Goal: Task Accomplishment & Management: Manage account settings

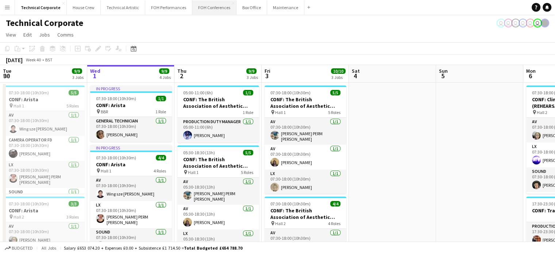
click at [212, 7] on button "FOH Conferences Close" at bounding box center [214, 7] width 44 height 14
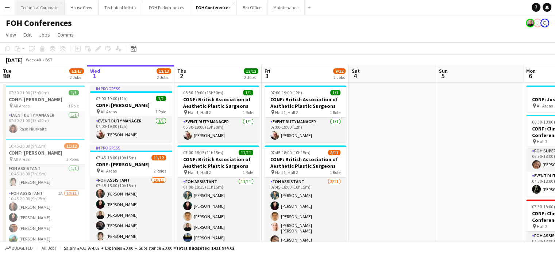
click at [54, 11] on button "Technical Corporate Close" at bounding box center [40, 7] width 50 height 14
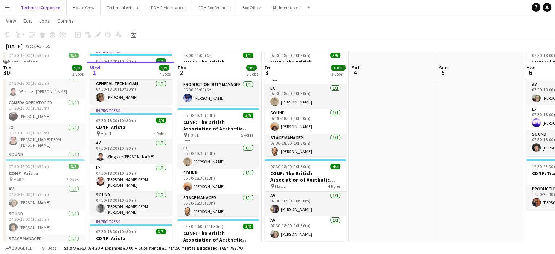
scroll to position [146, 0]
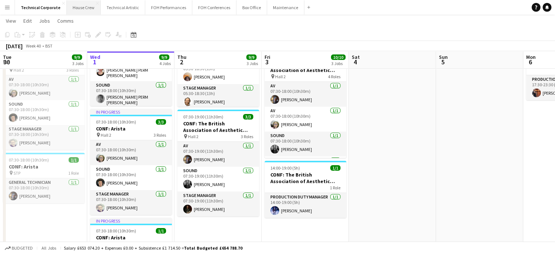
click at [84, 6] on button "House Crew Close" at bounding box center [84, 7] width 34 height 14
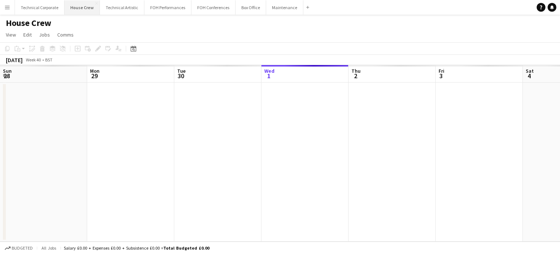
scroll to position [0, 174]
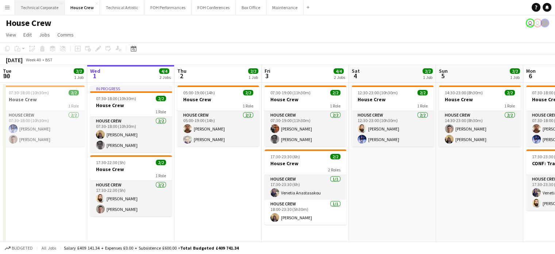
click at [44, 7] on button "Technical Corporate Close" at bounding box center [40, 7] width 50 height 14
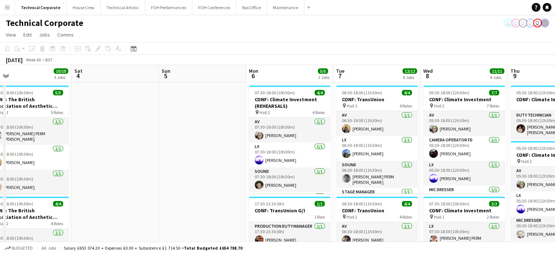
scroll to position [0, 195]
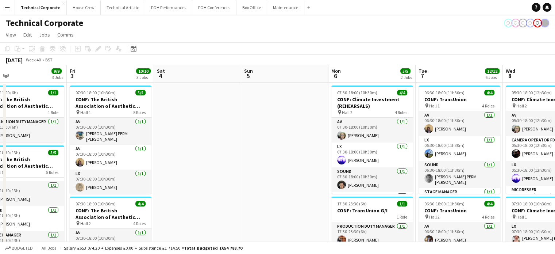
drag, startPoint x: 441, startPoint y: 82, endPoint x: 246, endPoint y: 84, distance: 194.8
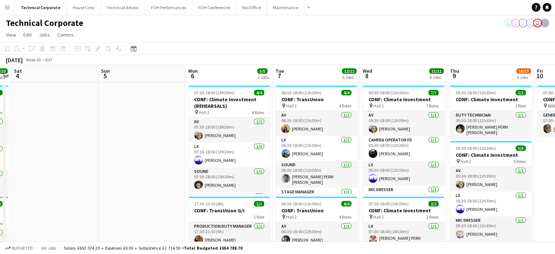
scroll to position [0, 339]
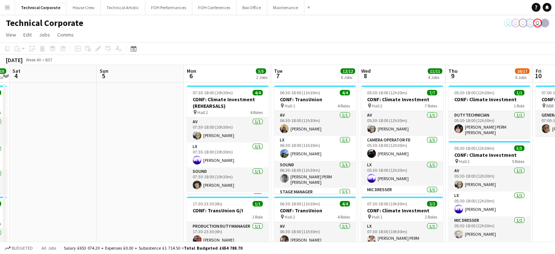
drag, startPoint x: 276, startPoint y: 89, endPoint x: 131, endPoint y: 89, distance: 144.5
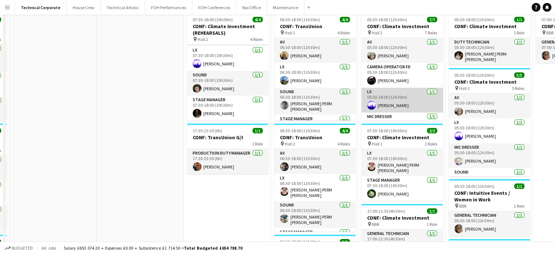
scroll to position [0, 0]
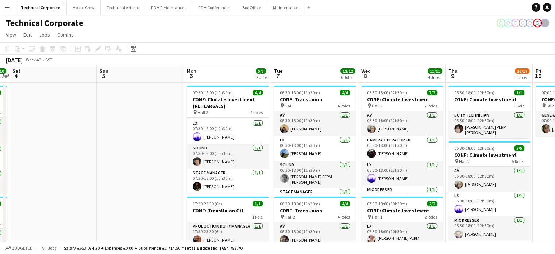
drag, startPoint x: 171, startPoint y: 162, endPoint x: 386, endPoint y: 193, distance: 217.1
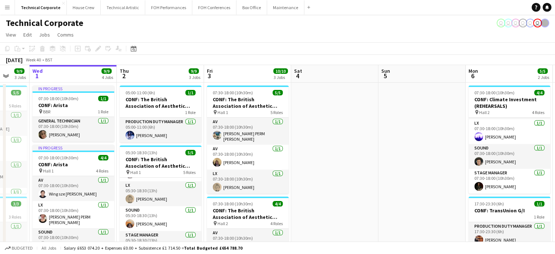
scroll to position [0, 150]
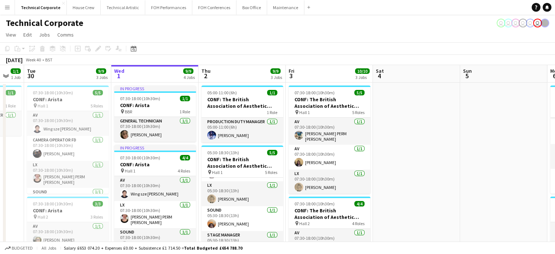
drag, startPoint x: 352, startPoint y: 186, endPoint x: 382, endPoint y: 189, distance: 30.8
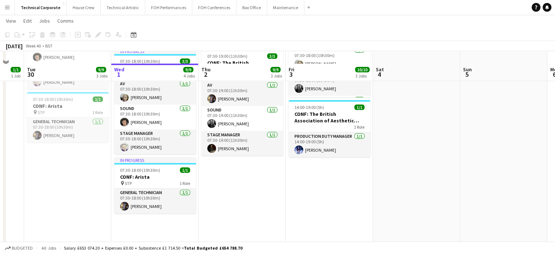
scroll to position [219, 0]
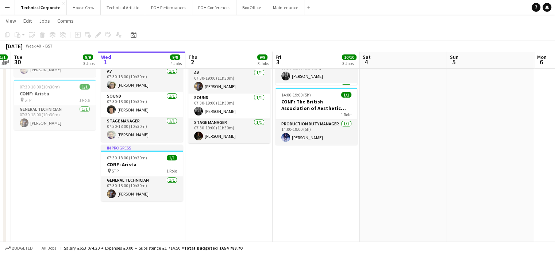
drag, startPoint x: 416, startPoint y: 170, endPoint x: 403, endPoint y: 255, distance: 85.7
click at [403, 253] on html "Menu Boards Boards Boards All jobs Status Workforce Workforce My Workforce Recr…" at bounding box center [277, 76] width 555 height 590
drag, startPoint x: 161, startPoint y: 144, endPoint x: 200, endPoint y: 153, distance: 39.2
click at [159, 144] on app-calendar-viewport "Sun 28 Mon 29 1/1 1 Job Tue 30 9/9 3 Jobs Wed 1 9/9 4 Jobs Thu 2 9/9 3 Jobs Fri…" at bounding box center [277, 84] width 555 height 549
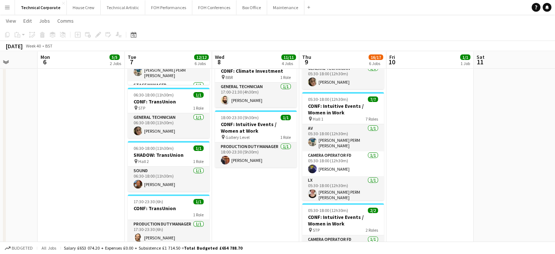
drag, startPoint x: 442, startPoint y: 167, endPoint x: 232, endPoint y: 169, distance: 210.5
click at [240, 166] on app-calendar-viewport "Fri 3 10/10 3 Jobs Sat 4 Sun 5 Mon 6 5/5 2 Jobs Tue 7 12/12 6 Jobs Wed 8 11/11 …" at bounding box center [277, 84] width 555 height 549
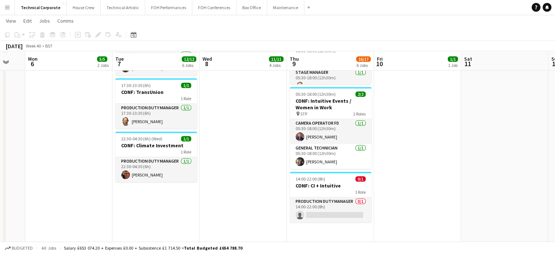
scroll to position [337, 0]
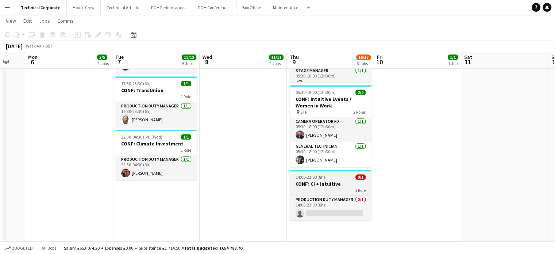
click at [336, 187] on div "1 Role" at bounding box center [331, 190] width 82 height 6
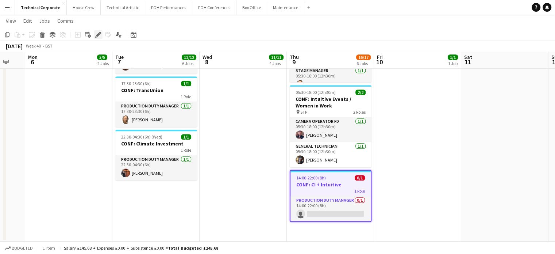
click at [98, 36] on icon at bounding box center [98, 35] width 4 height 4
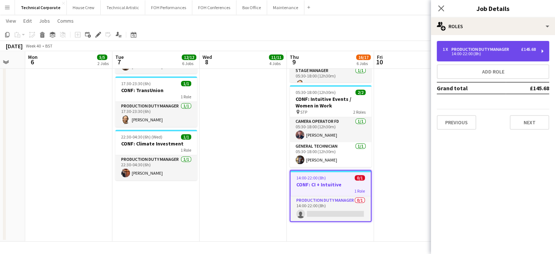
click at [479, 48] on div "Production Duty Manager" at bounding box center [481, 49] width 61 height 5
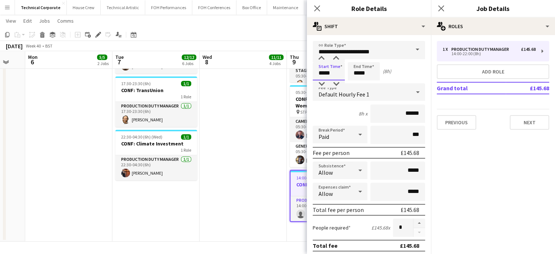
click at [322, 73] on input "*****" at bounding box center [329, 71] width 32 height 18
click at [327, 72] on input "*****" at bounding box center [329, 71] width 32 height 18
type input "*****"
click at [358, 72] on input "*****" at bounding box center [364, 71] width 32 height 18
click at [356, 72] on input "*****" at bounding box center [364, 71] width 32 height 18
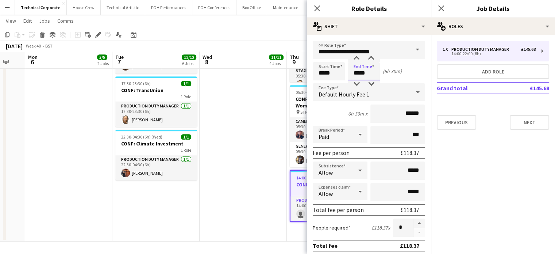
click at [358, 72] on input "*****" at bounding box center [364, 71] width 32 height 18
click at [360, 73] on input "*****" at bounding box center [364, 71] width 32 height 18
type input "*****"
click at [316, 11] on icon "Close pop-in" at bounding box center [316, 8] width 7 height 7
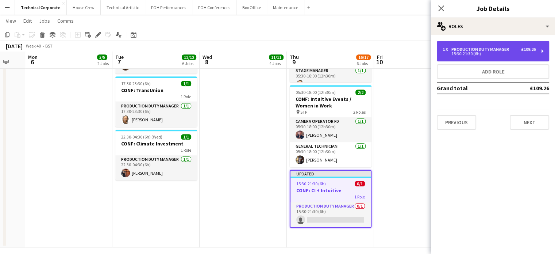
click at [469, 47] on div "Production Duty Manager" at bounding box center [481, 49] width 61 height 5
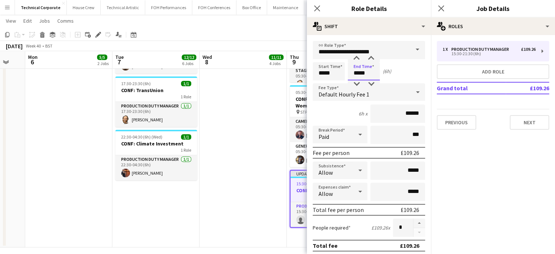
click at [356, 72] on input "*****" at bounding box center [364, 71] width 32 height 18
click at [360, 73] on input "*****" at bounding box center [364, 71] width 32 height 18
type input "*****"
click at [321, 74] on input "*****" at bounding box center [329, 71] width 32 height 18
type input "*****"
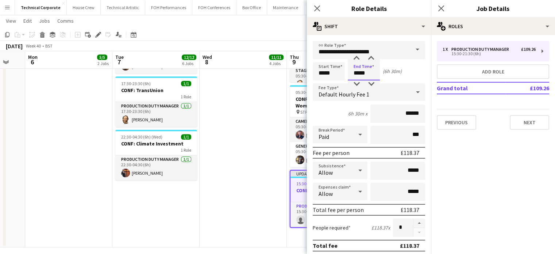
click at [360, 71] on input "*****" at bounding box center [364, 71] width 32 height 18
click at [359, 72] on input "*****" at bounding box center [364, 71] width 32 height 18
drag, startPoint x: 366, startPoint y: 71, endPoint x: 361, endPoint y: 71, distance: 5.1
click at [361, 71] on input "*****" at bounding box center [364, 71] width 32 height 18
type input "*****"
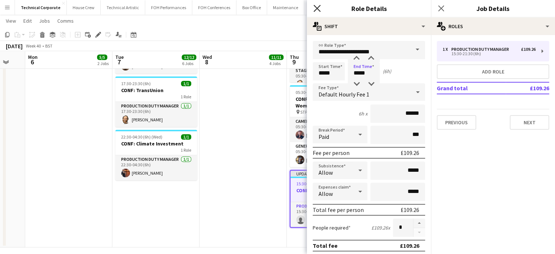
click at [317, 9] on icon at bounding box center [316, 8] width 7 height 7
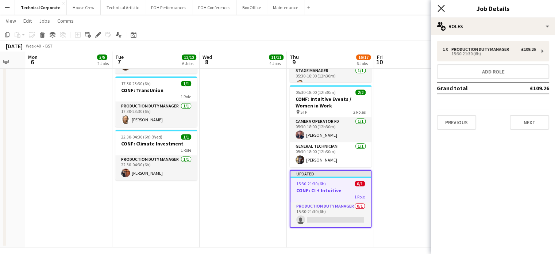
click at [440, 5] on icon "Close pop-in" at bounding box center [440, 8] width 7 height 7
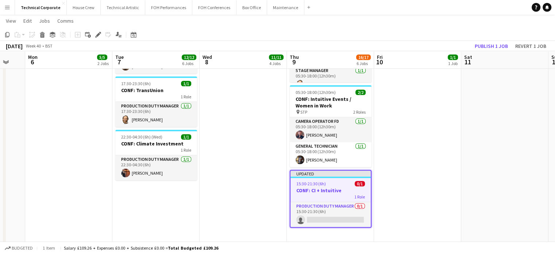
click at [322, 187] on h3 "CONF: CI + Intuitive" at bounding box center [330, 190] width 80 height 7
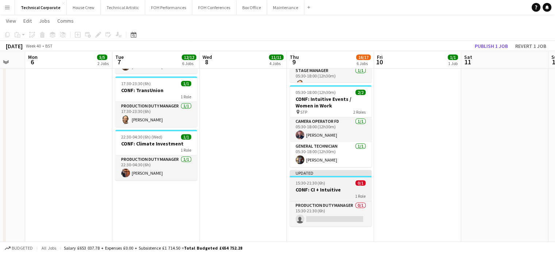
click at [318, 186] on h3 "CONF: CI + Intuitive" at bounding box center [331, 189] width 82 height 7
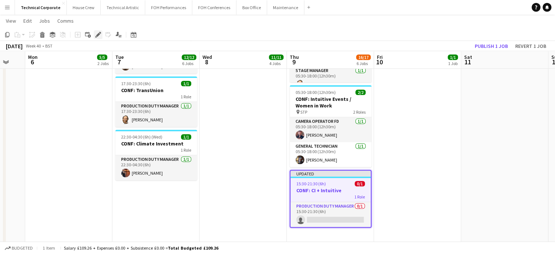
click at [99, 33] on icon "Edit" at bounding box center [98, 35] width 6 height 6
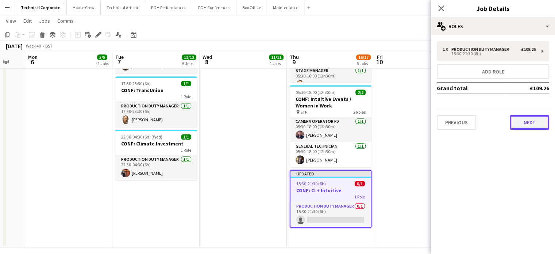
click at [531, 128] on button "Next" at bounding box center [529, 122] width 39 height 15
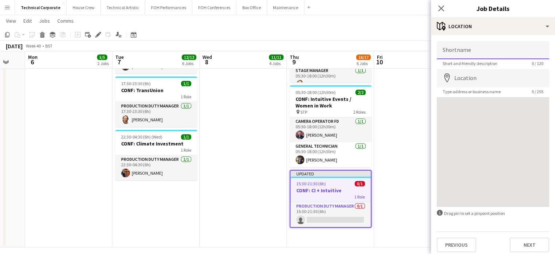
click at [482, 50] on input "Shortname" at bounding box center [493, 50] width 112 height 18
type input "********"
click at [436, 10] on app-icon "Close pop-in" at bounding box center [441, 8] width 11 height 11
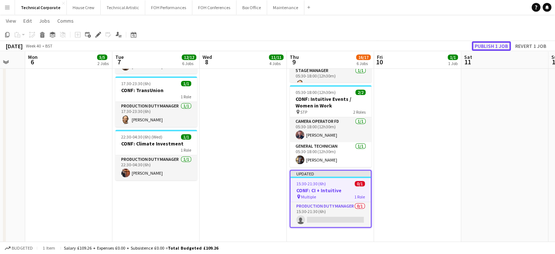
click at [499, 45] on button "Publish 1 job" at bounding box center [491, 45] width 39 height 9
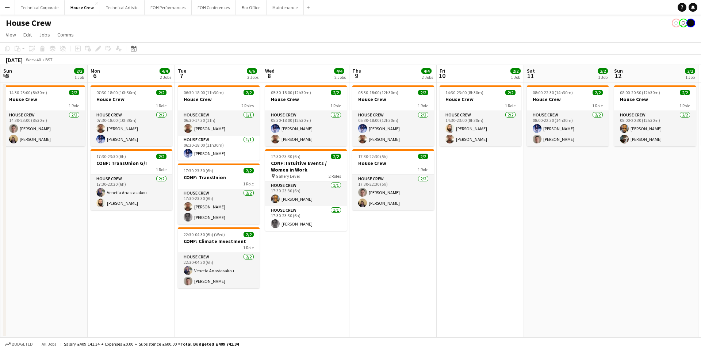
drag, startPoint x: 386, startPoint y: 239, endPoint x: 0, endPoint y: 256, distance: 386.8
click at [9, 248] on app-calendar-viewport "Thu 2 2/2 1 Job Fri 3 4/4 2 Jobs Sat 4 2/2 1 Job Sun 5 2/2 1 Job Mon 6 4/4 2 Jo…" at bounding box center [350, 201] width 701 height 273
click at [49, 12] on button "Technical Corporate Close" at bounding box center [40, 7] width 50 height 14
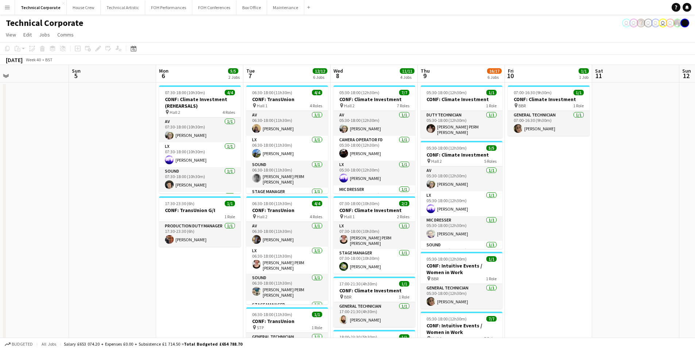
scroll to position [0, 284]
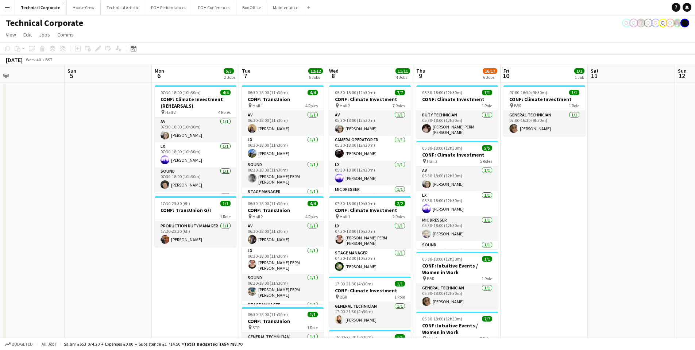
drag, startPoint x: 490, startPoint y: 182, endPoint x: 118, endPoint y: 202, distance: 371.9
click at [118, 202] on app-calendar-viewport "Wed 1 9/9 4 Jobs Thu 2 9/9 3 Jobs Fri 3 10/10 3 Jobs Sat 4 Sun 5 Mon 6 5/5 2 Jo…" at bounding box center [347, 322] width 695 height 514
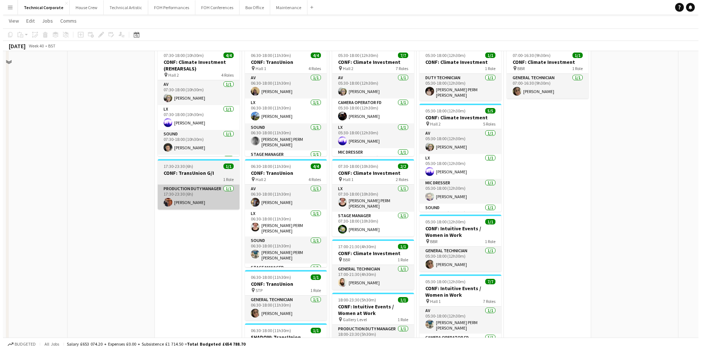
scroll to position [0, 0]
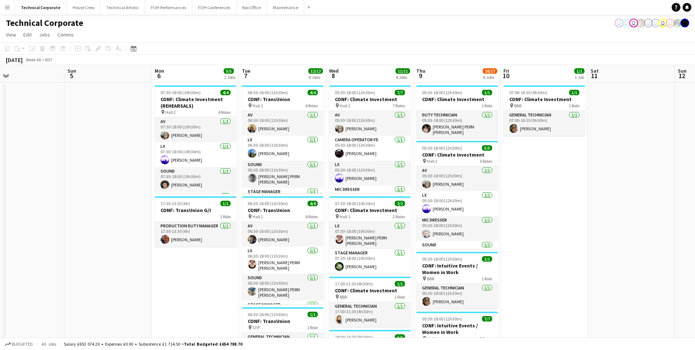
drag, startPoint x: 109, startPoint y: -2, endPoint x: 54, endPoint y: -41, distance: 67.2
drag, startPoint x: 54, startPoint y: -41, endPoint x: 255, endPoint y: 20, distance: 209.5
click at [267, 23] on div "Technical Corporate user user user user user user user" at bounding box center [347, 22] width 695 height 14
click at [78, 13] on button "House Crew Close" at bounding box center [84, 7] width 34 height 14
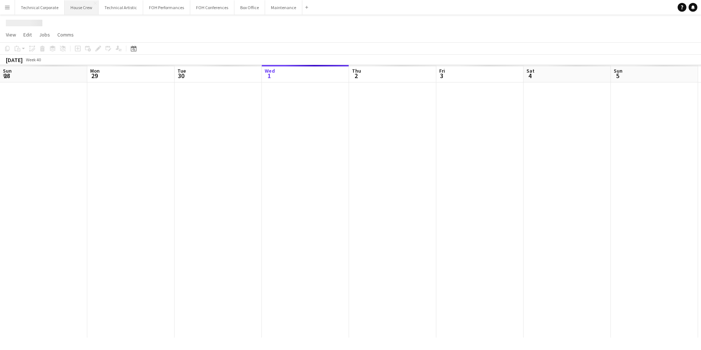
scroll to position [0, 174]
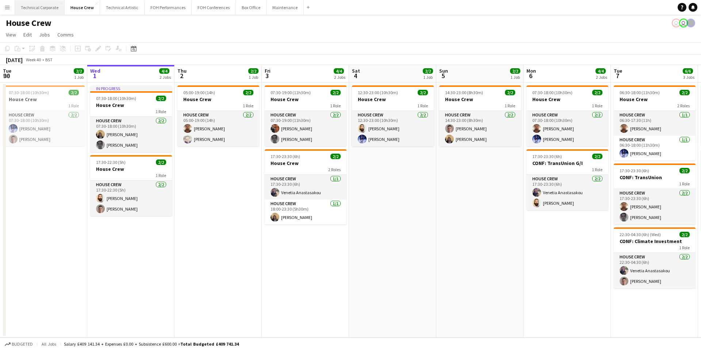
click at [40, 8] on button "Technical Corporate Close" at bounding box center [40, 7] width 50 height 14
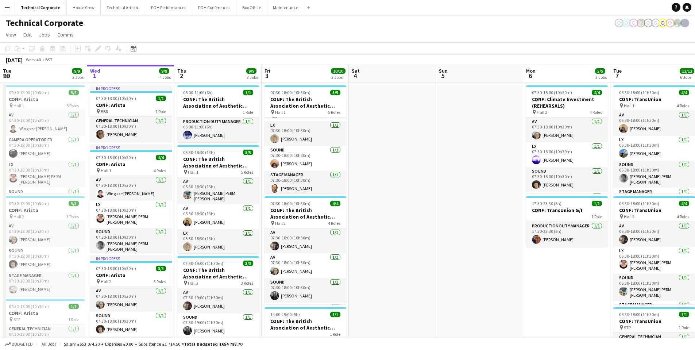
scroll to position [0, 250]
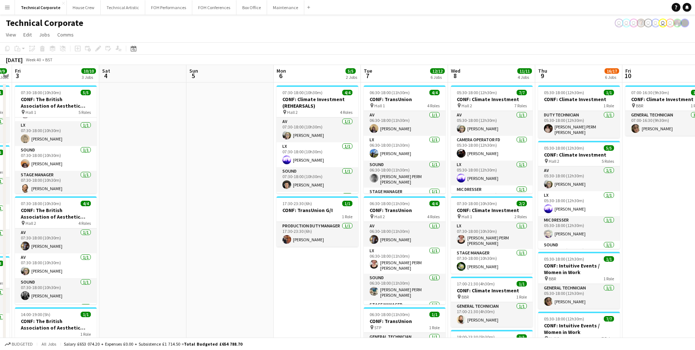
drag, startPoint x: 484, startPoint y: 281, endPoint x: 235, endPoint y: 279, distance: 249.6
click at [235, 279] on app-calendar-viewport "Tue 30 9/9 3 Jobs Wed 1 9/9 4 Jobs Thu 2 9/9 3 Jobs Fri 3 10/10 3 Jobs Sat 4 Su…" at bounding box center [347, 322] width 695 height 514
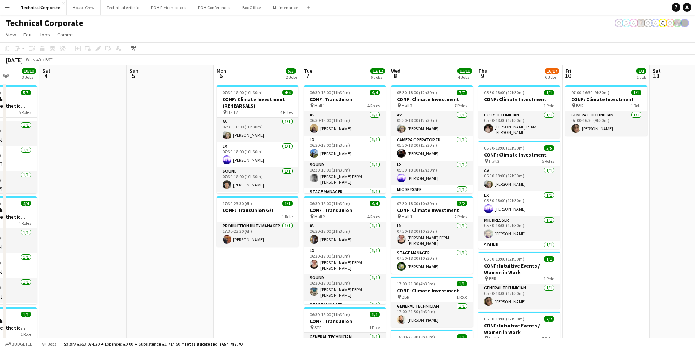
drag, startPoint x: 272, startPoint y: 266, endPoint x: 252, endPoint y: 266, distance: 20.4
click at [252, 266] on app-calendar-viewport "Wed 1 9/9 4 Jobs Thu 2 9/9 3 Jobs Fri 3 10/10 3 Jobs Sat 4 Sun 5 Mon 6 5/5 2 Jo…" at bounding box center [347, 322] width 695 height 514
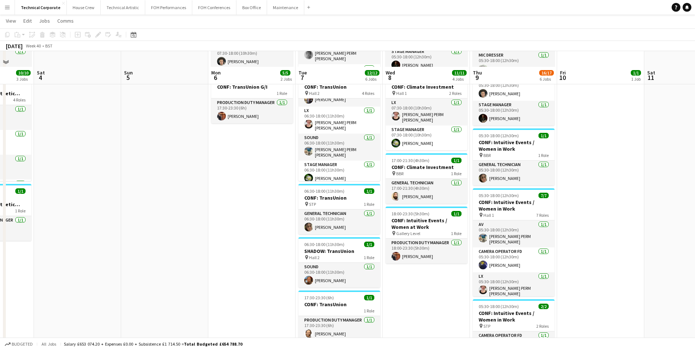
scroll to position [109, 0]
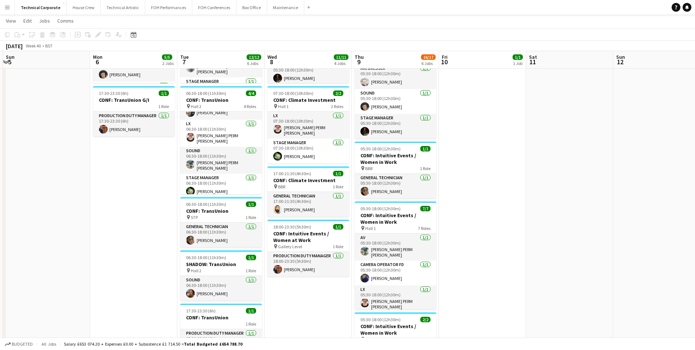
drag, startPoint x: 638, startPoint y: 234, endPoint x: 520, endPoint y: 242, distance: 118.8
click at [520, 242] on app-calendar-viewport "Thu 2 9/9 3 Jobs Fri 3 10/10 3 Jobs Sat 4 Sun 5 Mon 6 5/5 2 Jobs Tue 7 12/12 6 …" at bounding box center [347, 193] width 695 height 549
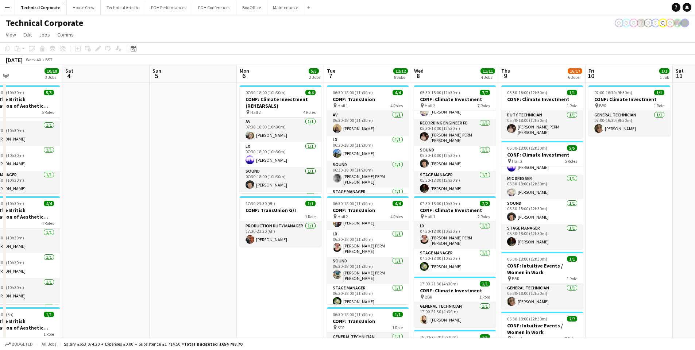
scroll to position [0, 195]
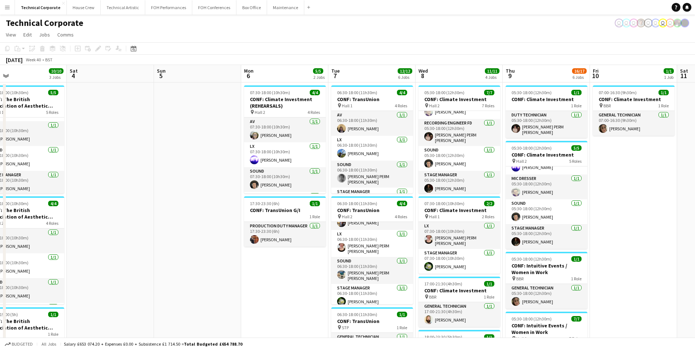
drag, startPoint x: 460, startPoint y: 259, endPoint x: 612, endPoint y: 252, distance: 151.6
click at [612, 252] on app-calendar-viewport "Wed 1 9/9 4 Jobs Thu 2 9/9 3 Jobs Fri 3 10/10 3 Jobs Sat 4 Sun 5 Mon 6 5/5 2 Jo…" at bounding box center [347, 322] width 695 height 514
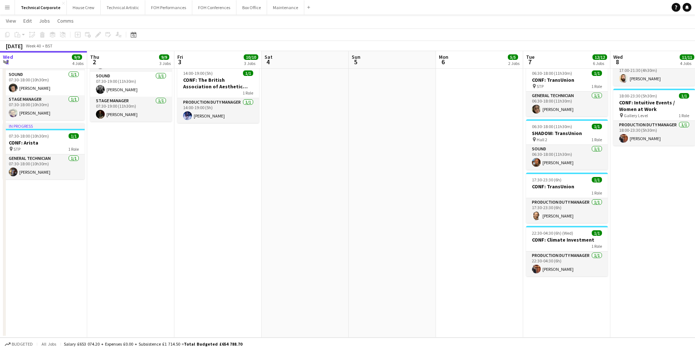
scroll to position [0, 215]
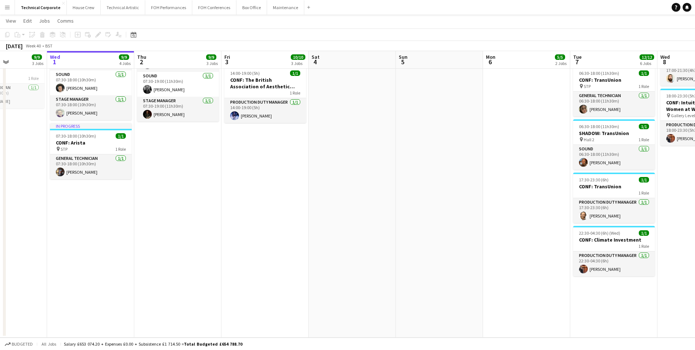
drag, startPoint x: 249, startPoint y: 160, endPoint x: 491, endPoint y: 182, distance: 242.9
click at [491, 182] on app-calendar-viewport "Sun 28 Mon 29 1/1 1 Job Tue 30 9/9 3 Jobs Wed 1 9/9 4 Jobs Thu 2 9/9 3 Jobs Fri…" at bounding box center [347, 62] width 695 height 549
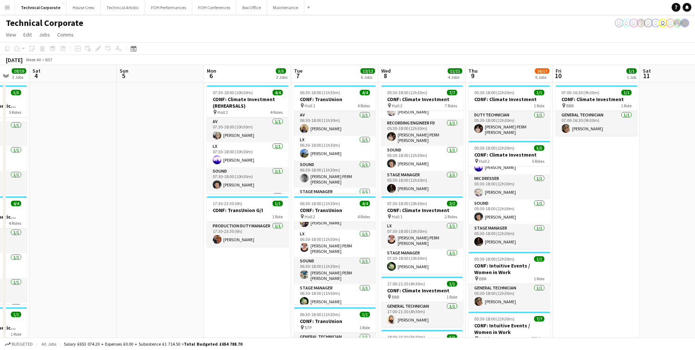
scroll to position [0, 251]
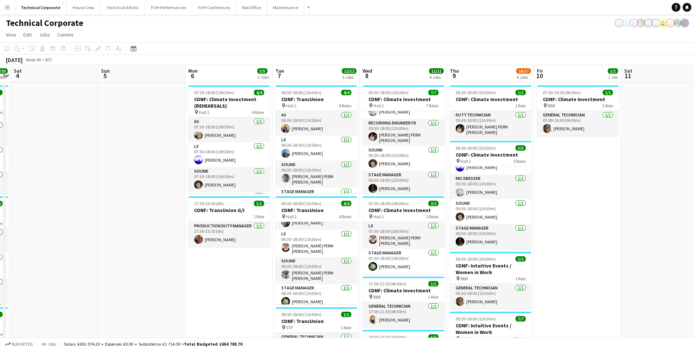
drag, startPoint x: 518, startPoint y: 283, endPoint x: 220, endPoint y: 286, distance: 297.7
click at [220, 286] on app-calendar-viewport "Wed 1 9/9 4 Jobs Thu 2 9/9 3 Jobs Fri 3 10/10 3 Jobs Sat 4 Sun 5 Mon 6 5/5 2 Jo…" at bounding box center [347, 322] width 695 height 514
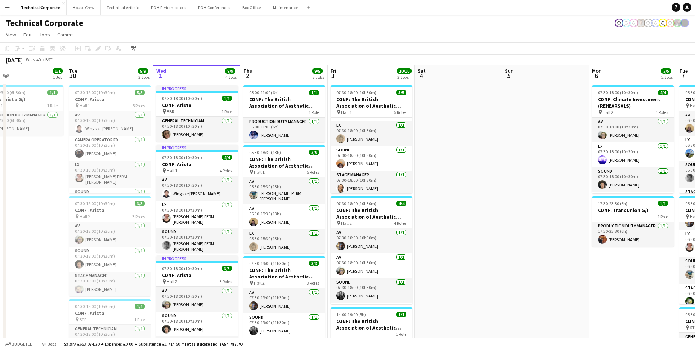
scroll to position [0, 210]
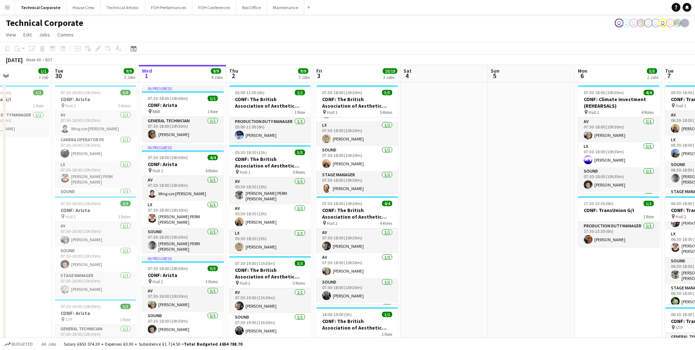
drag, startPoint x: 165, startPoint y: 202, endPoint x: 555, endPoint y: 235, distance: 391.1
click at [555, 235] on app-calendar-viewport "Sat 27 Sun 28 Mon 29 1/1 1 Job Tue 30 9/9 3 Jobs Wed 1 9/9 4 Jobs Thu 2 9/9 3 J…" at bounding box center [347, 322] width 695 height 514
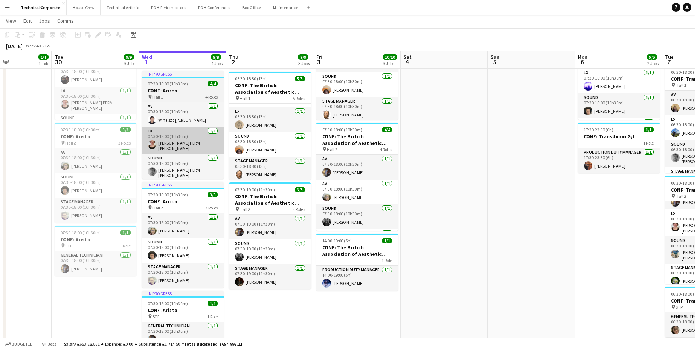
scroll to position [0, 0]
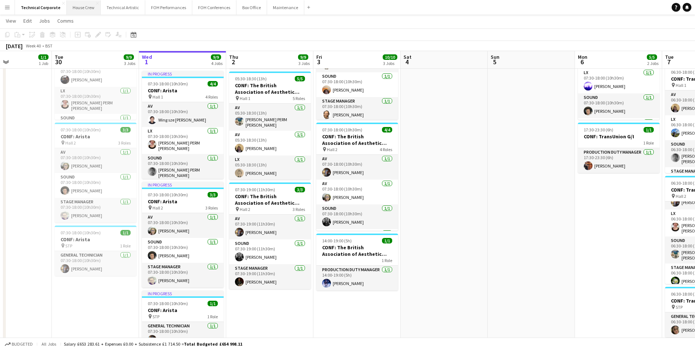
click at [77, 9] on button "House Crew Close" at bounding box center [84, 7] width 34 height 14
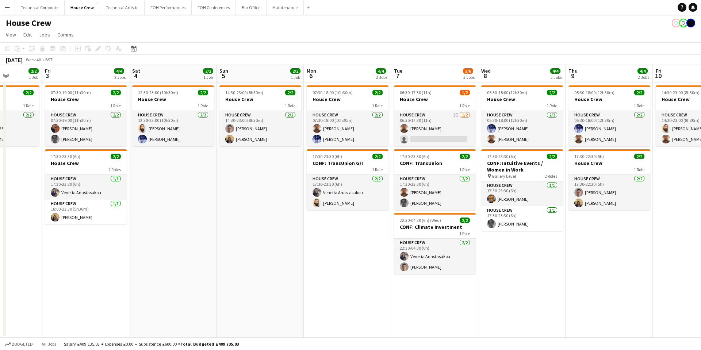
scroll to position [0, 223]
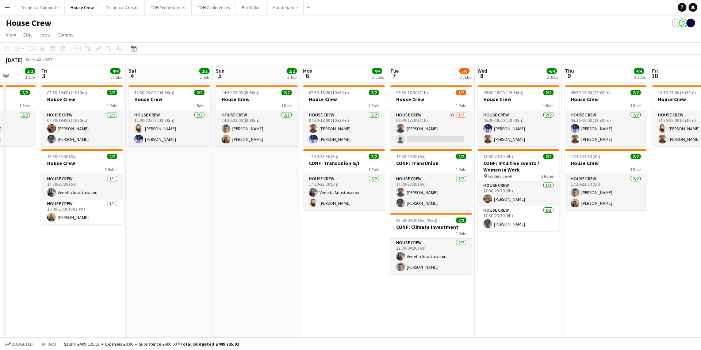
drag, startPoint x: 354, startPoint y: 286, endPoint x: 216, endPoint y: 272, distance: 139.4
click at [216, 272] on app-calendar-viewport "Tue 30 2/2 1 Job Wed 1 4/4 2 Jobs Thu 2 2/2 1 Job Fri 3 4/4 2 Jobs Sat 4 2/2 1 …" at bounding box center [350, 201] width 701 height 273
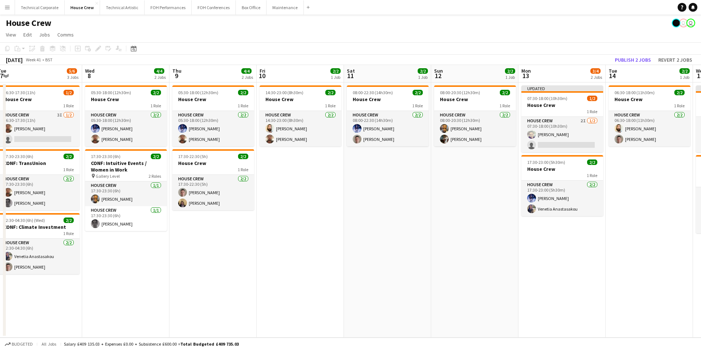
scroll to position [0, 267]
drag, startPoint x: 554, startPoint y: 277, endPoint x: 182, endPoint y: 268, distance: 371.9
click at [182, 268] on app-calendar-viewport "Sat 4 2/2 1 Job Sun 5 2/2 1 Job Mon 6 4/4 2 Jobs Tue 7 5/6 3 Jobs Wed 8 4/4 2 J…" at bounding box center [350, 201] width 701 height 273
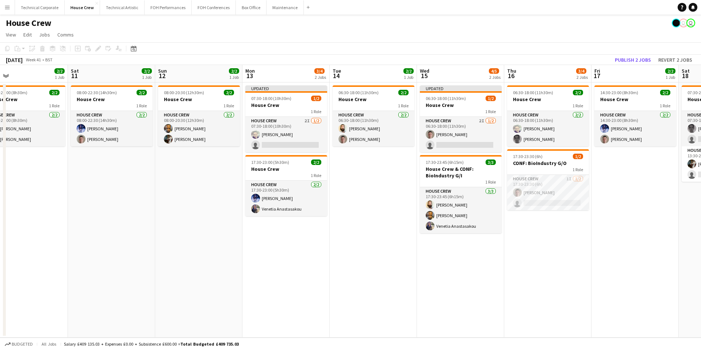
scroll to position [0, 282]
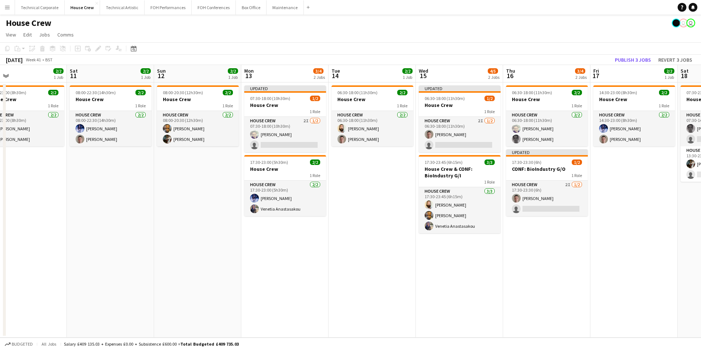
drag, startPoint x: 369, startPoint y: 262, endPoint x: 92, endPoint y: 267, distance: 276.6
click at [92, 267] on app-calendar-viewport "Tue 7 5/6 3 Jobs Wed 8 4/4 2 Jobs Thu 9 4/4 2 Jobs Fri 10 2/2 1 Job Sat 11 2/2 …" at bounding box center [350, 201] width 701 height 273
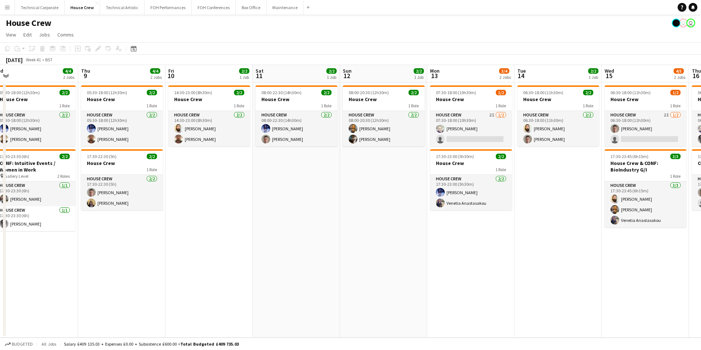
drag, startPoint x: 121, startPoint y: 252, endPoint x: 285, endPoint y: 262, distance: 164.1
click at [285, 262] on app-calendar-viewport "Mon 6 4/4 2 Jobs Tue 7 5/6 3 Jobs Wed 8 4/4 2 Jobs Thu 9 4/4 2 Jobs Fri 10 2/2 …" at bounding box center [350, 201] width 701 height 273
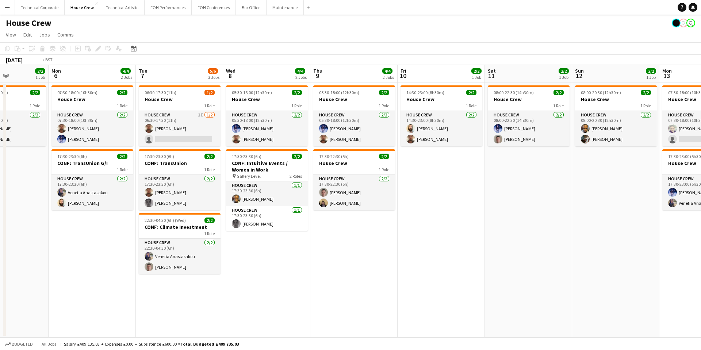
drag, startPoint x: 251, startPoint y: 257, endPoint x: 374, endPoint y: 259, distance: 123.7
click at [373, 262] on app-calendar-viewport "Sat 4 2/2 1 Job Sun 5 2/2 1 Job Mon 6 4/4 2 Jobs Tue 7 5/6 3 Jobs Wed 8 4/4 2 J…" at bounding box center [350, 201] width 701 height 273
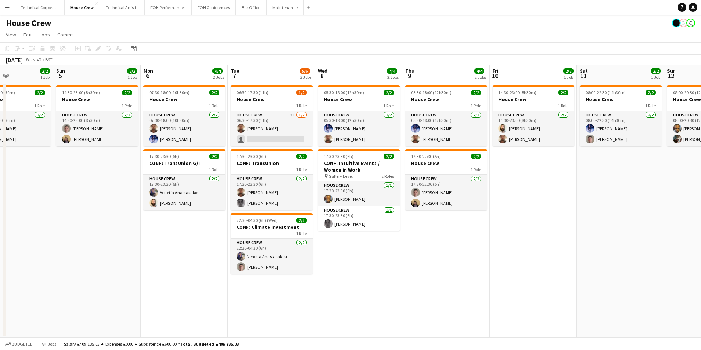
drag, startPoint x: 277, startPoint y: 250, endPoint x: 402, endPoint y: 258, distance: 125.8
click at [402, 258] on app-calendar-viewport "Thu 2 2/2 1 Job Fri 3 4/4 2 Jobs Sat 4 2/2 1 Job Sun 5 2/2 1 Job Mon 6 4/4 2 Jo…" at bounding box center [350, 201] width 701 height 273
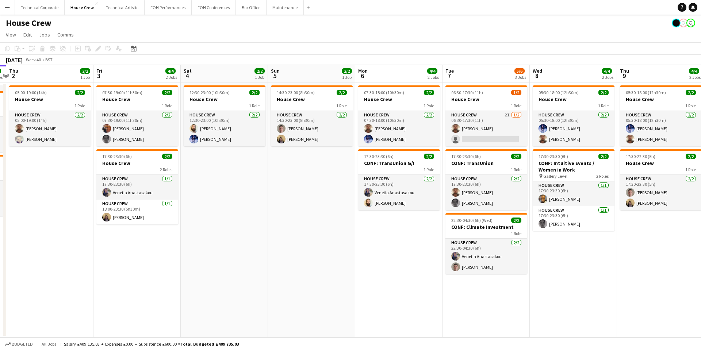
drag, startPoint x: 184, startPoint y: 291, endPoint x: 380, endPoint y: 284, distance: 196.4
click at [380, 284] on app-calendar-viewport "Tue 30 2/2 1 Job Wed 1 4/4 2 Jobs Thu 2 2/2 1 Job Fri 3 4/4 2 Jobs Sat 4 2/2 1 …" at bounding box center [350, 201] width 701 height 273
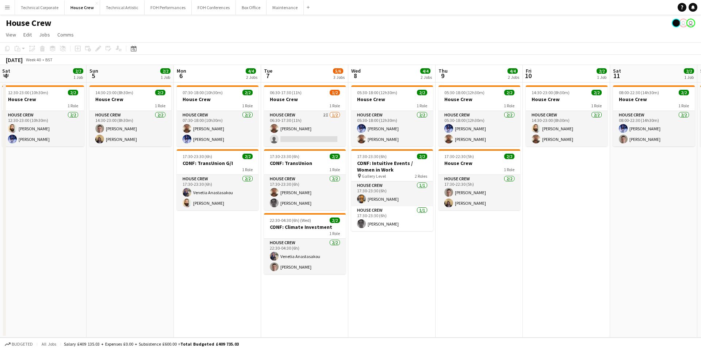
scroll to position [0, 264]
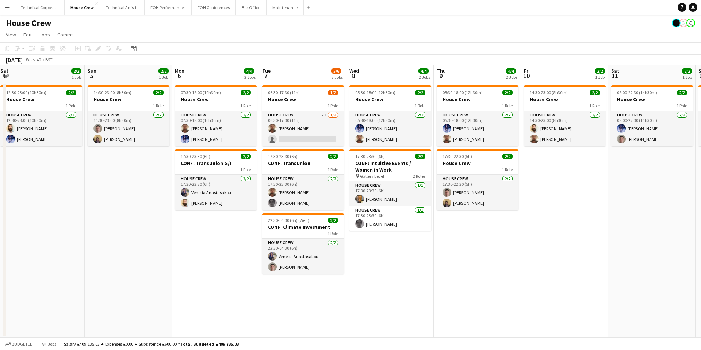
drag, startPoint x: 380, startPoint y: 276, endPoint x: 196, endPoint y: 279, distance: 183.6
click at [196, 279] on app-calendar-viewport "Wed 1 4/4 2 Jobs Thu 2 2/2 1 Job Fri 3 4/4 2 Jobs Sat 4 2/2 1 Job Sun 5 2/2 1 J…" at bounding box center [350, 201] width 701 height 273
